Goal: Communication & Community: Answer question/provide support

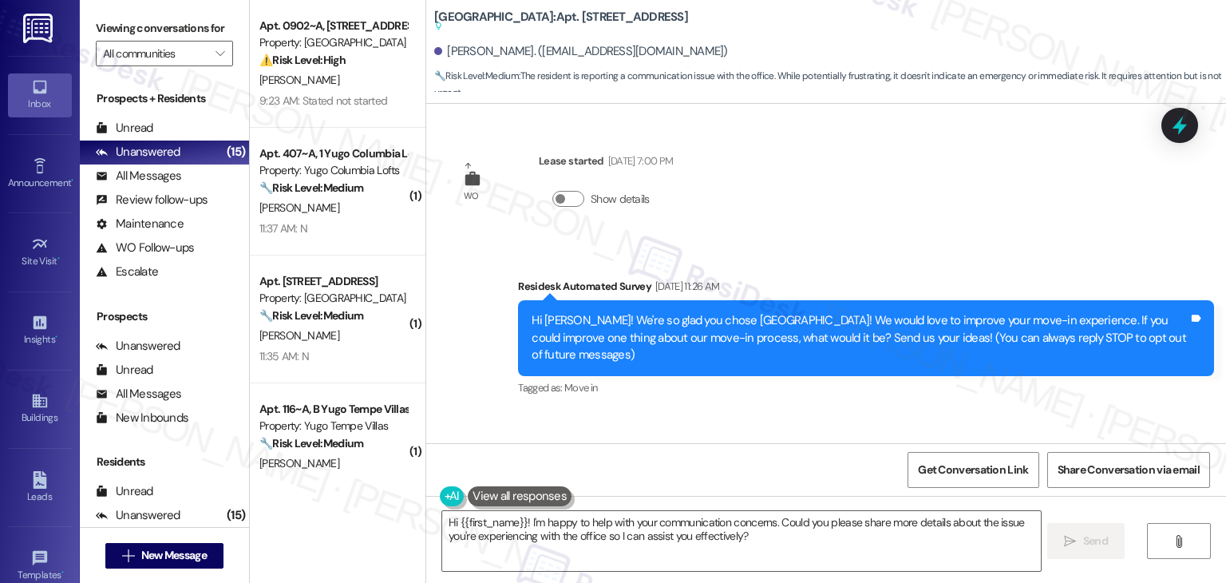
scroll to position [2699, 0]
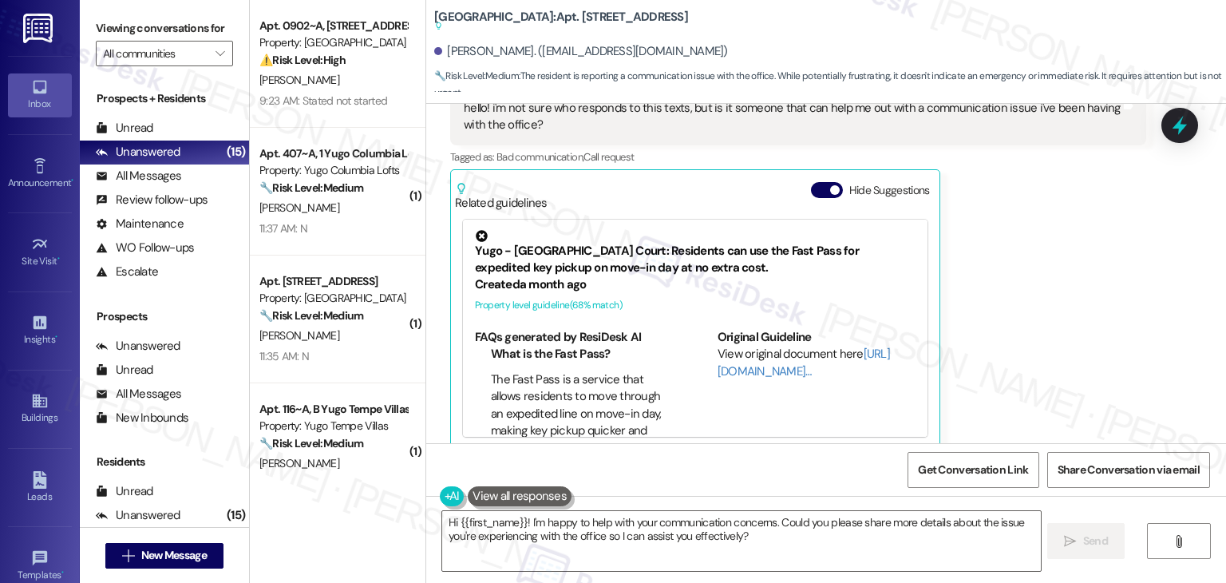
click at [1027, 281] on div "[PERSON_NAME] Question Neutral [DATE] at 4:13 PM hello! i'm not sure who respon…" at bounding box center [798, 249] width 696 height 401
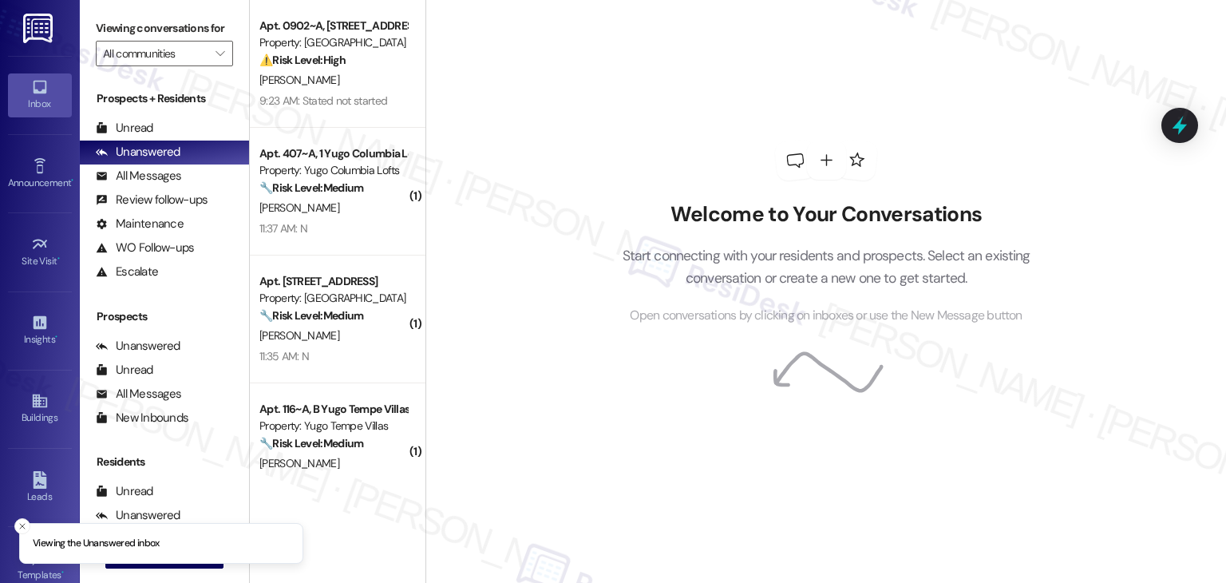
click at [545, 397] on div "Welcome to Your Conversations Start connecting with your residents and prospect…" at bounding box center [825, 291] width 801 height 583
click at [657, 165] on div "Welcome to Your Conversations Start connecting with your residents and prospect…" at bounding box center [826, 233] width 479 height 466
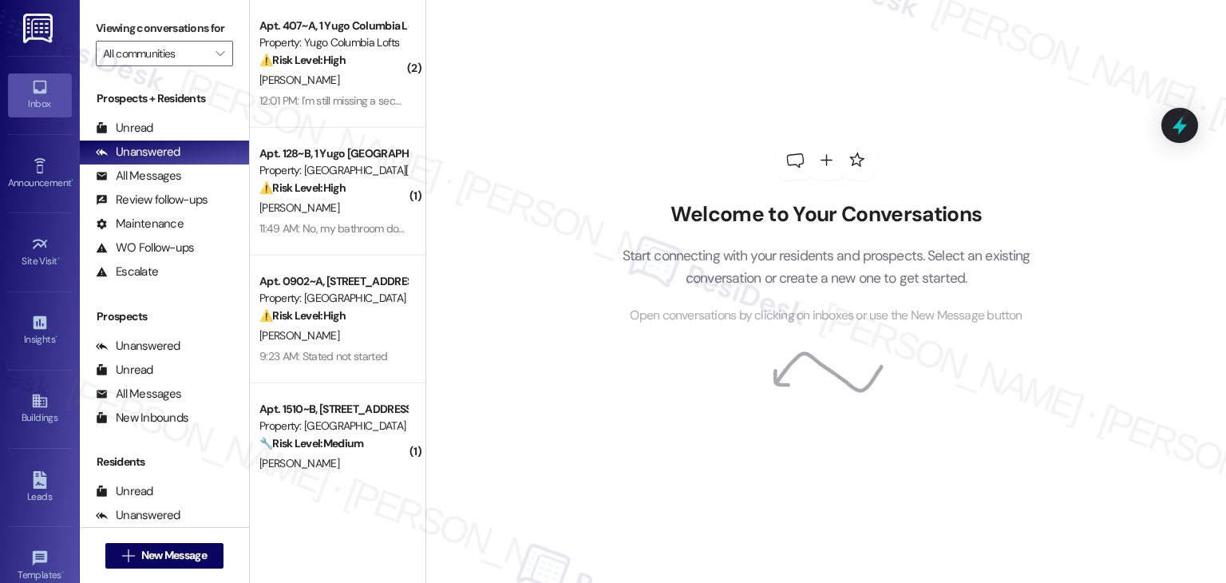
click at [746, 74] on div "Welcome to Your Conversations Start connecting with your residents and prospect…" at bounding box center [826, 233] width 479 height 466
